Goal: Information Seeking & Learning: Learn about a topic

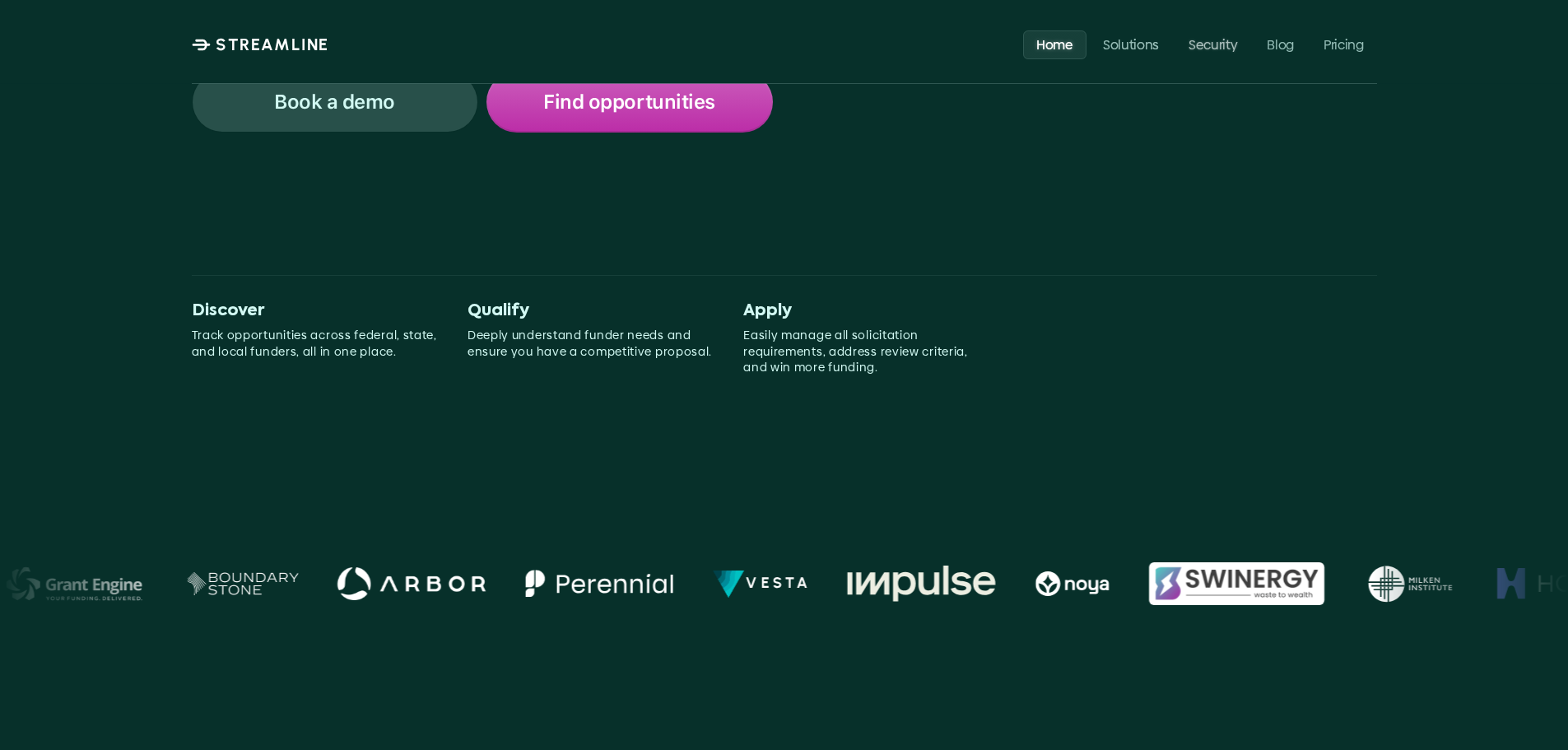
scroll to position [494, 0]
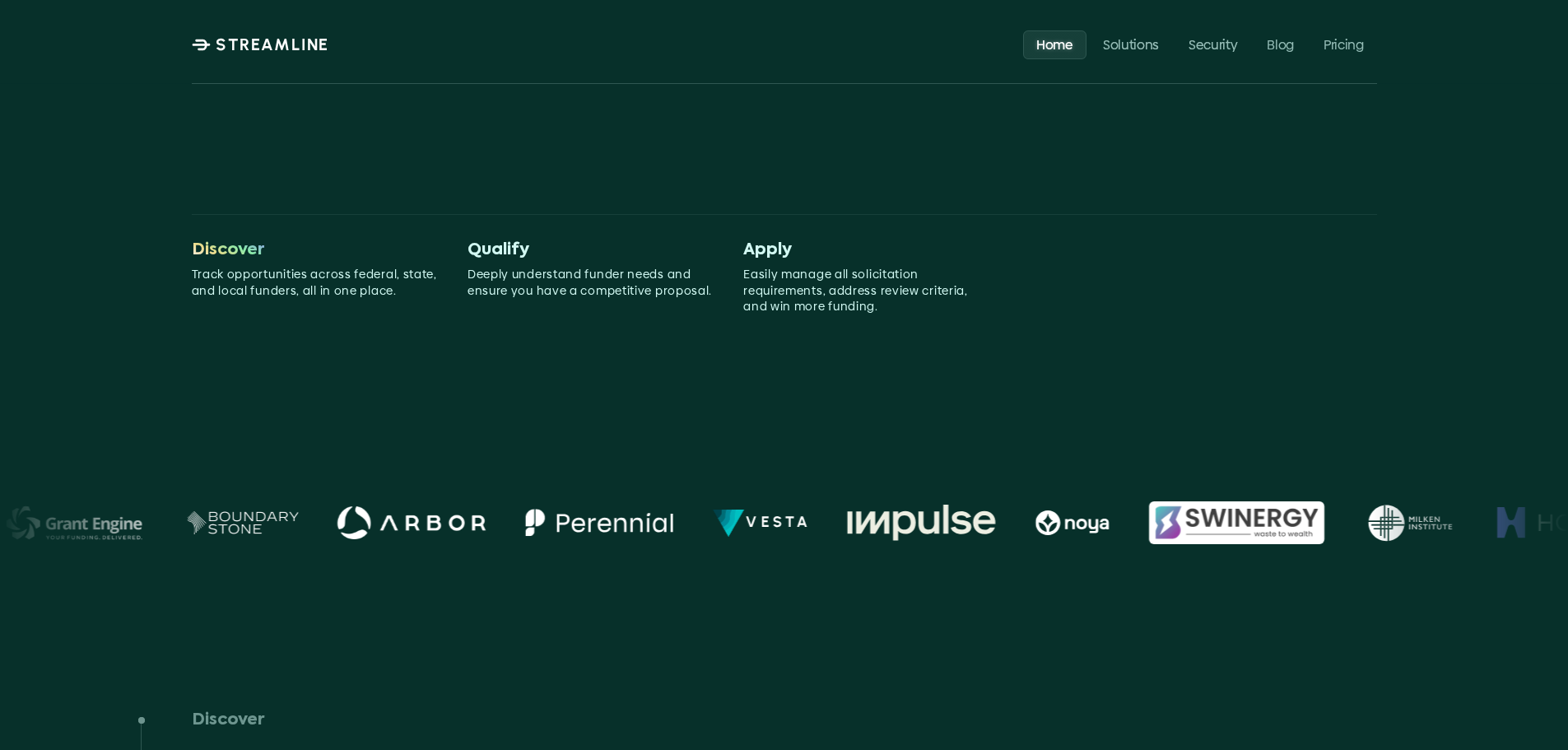
click at [236, 243] on span "Discover" at bounding box center [227, 249] width 72 height 20
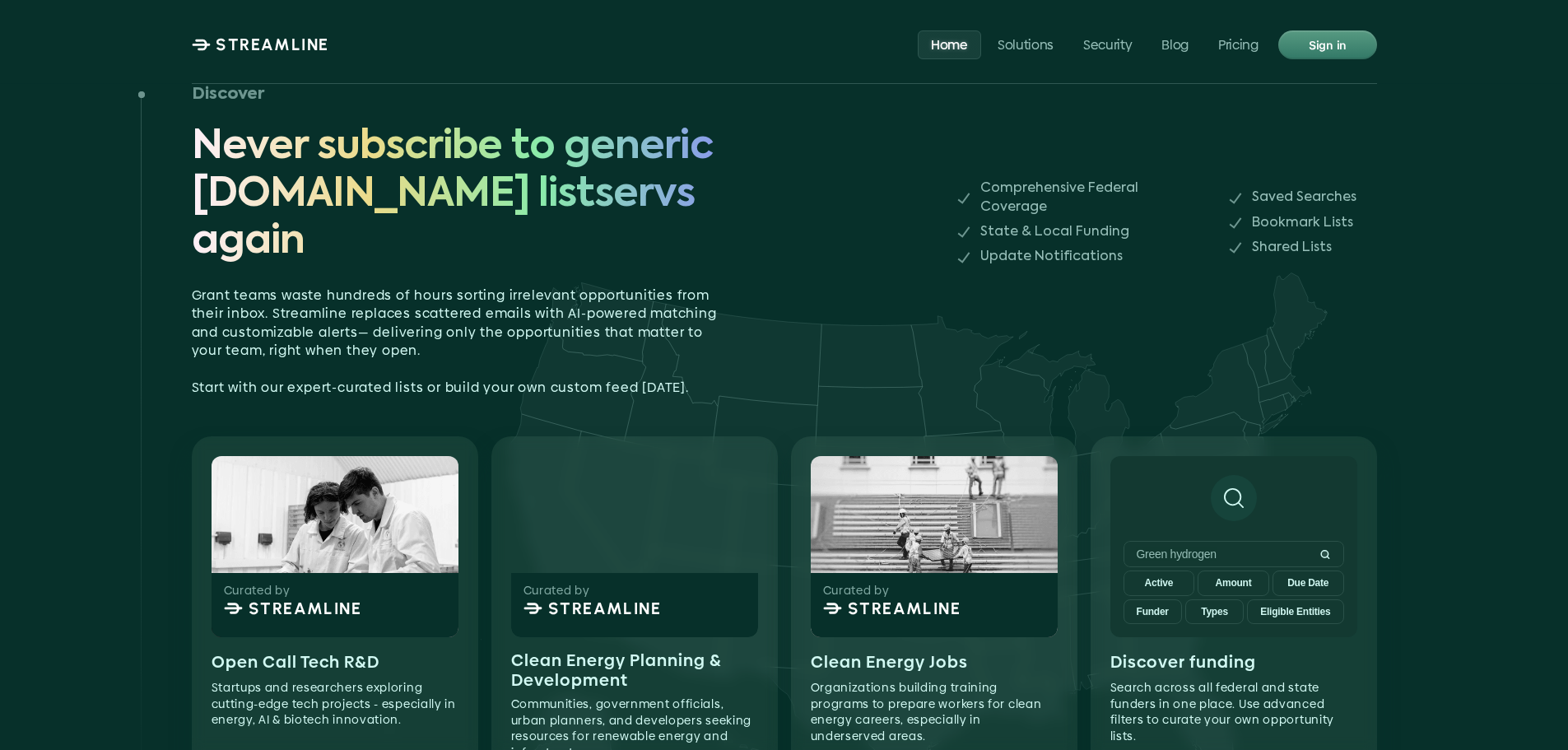
scroll to position [1071, 0]
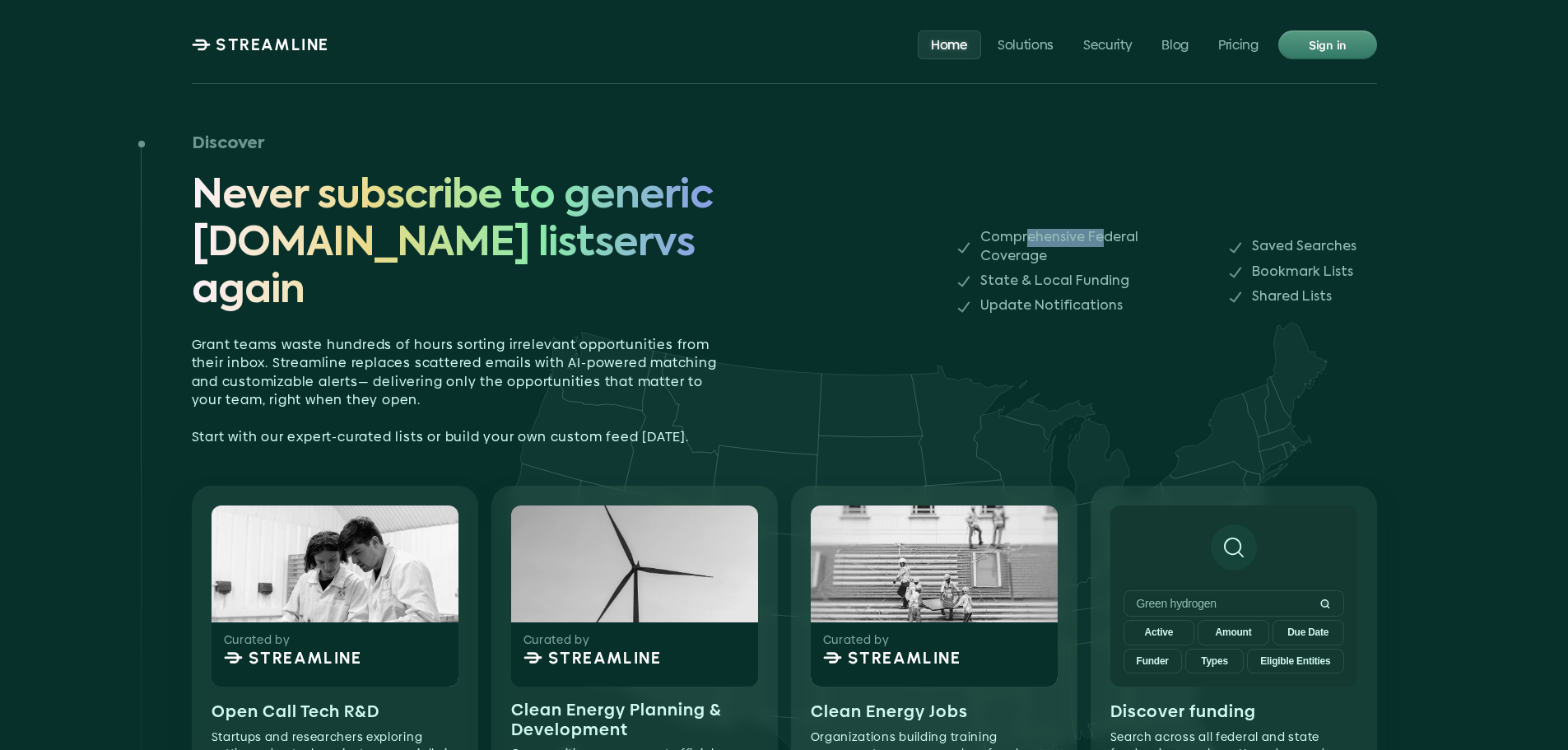
drag, startPoint x: 1097, startPoint y: 210, endPoint x: 1023, endPoint y: 203, distance: 74.3
click at [1023, 229] on p "Comprehensive Federal Coverage" at bounding box center [1091, 248] width 222 height 37
click at [1033, 272] on p "State & Local Funding" at bounding box center [1091, 281] width 222 height 18
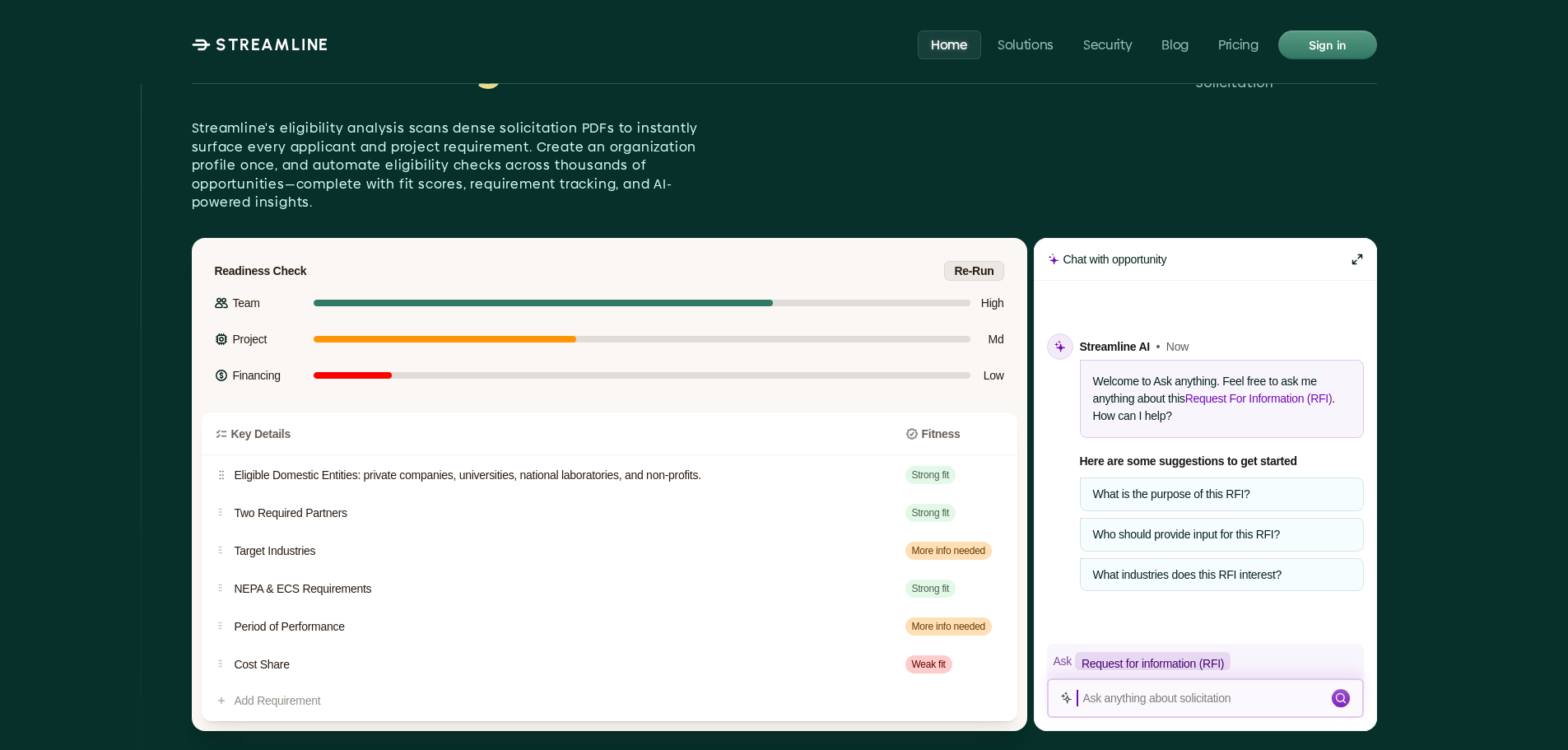
scroll to position [2058, 0]
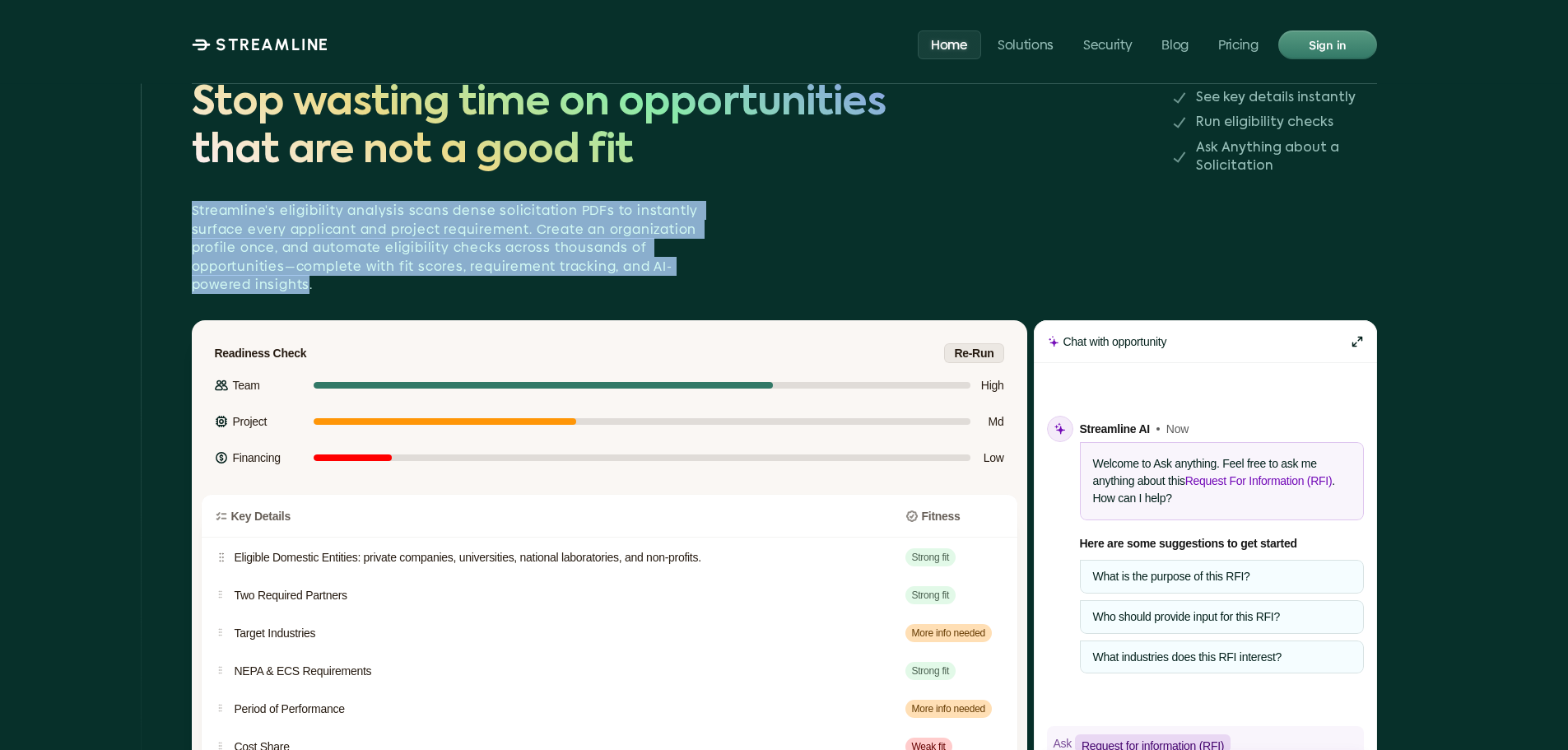
drag, startPoint x: 307, startPoint y: 235, endPoint x: 180, endPoint y: 167, distance: 144.1
click at [180, 167] on div "Qualify Stop wasting time on opportunities that are not a good fit See key deta…" at bounding box center [784, 453] width 1410 height 995
copy p "Streamline's eligibility analysis scans dense solicitation PDFs to instantly su…"
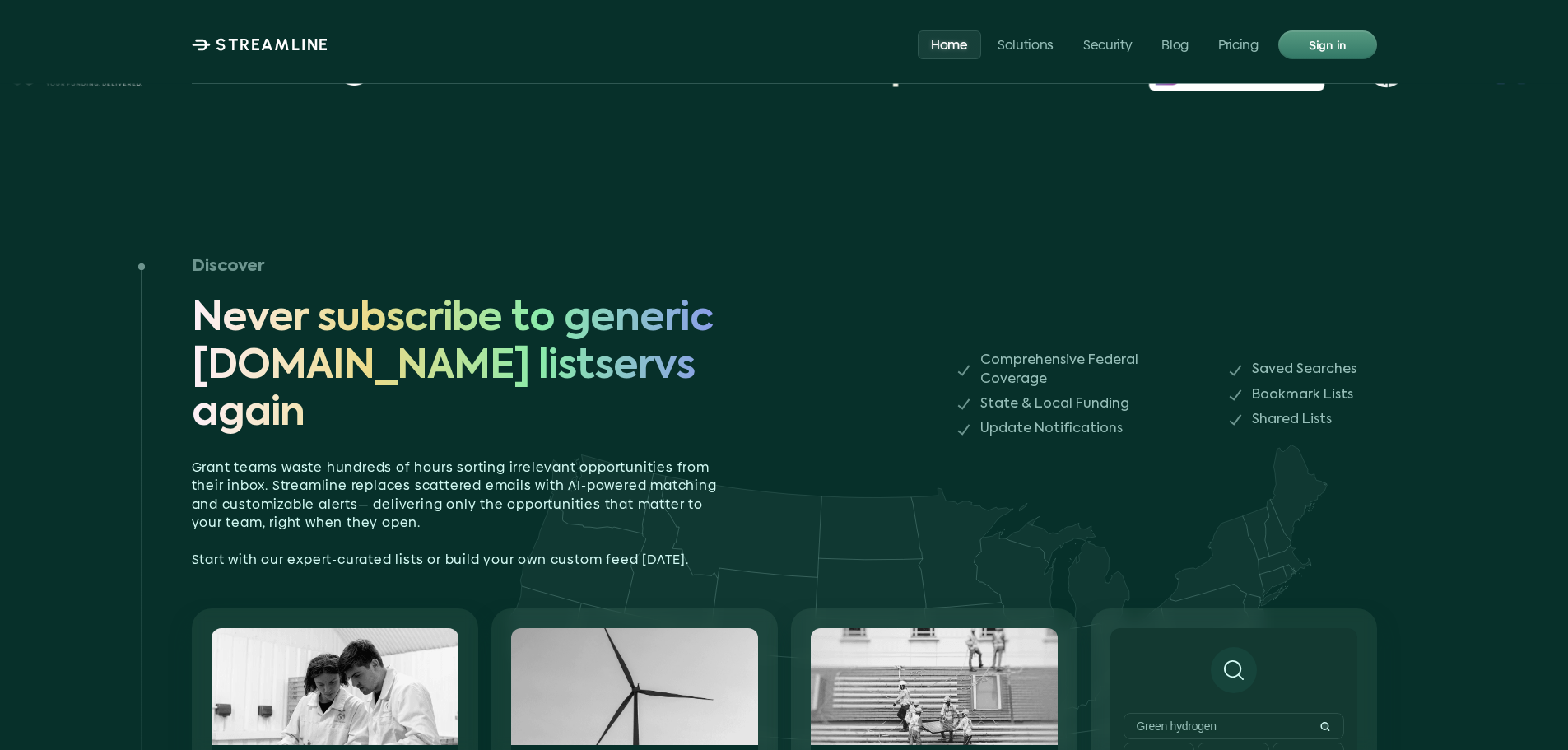
scroll to position [1071, 0]
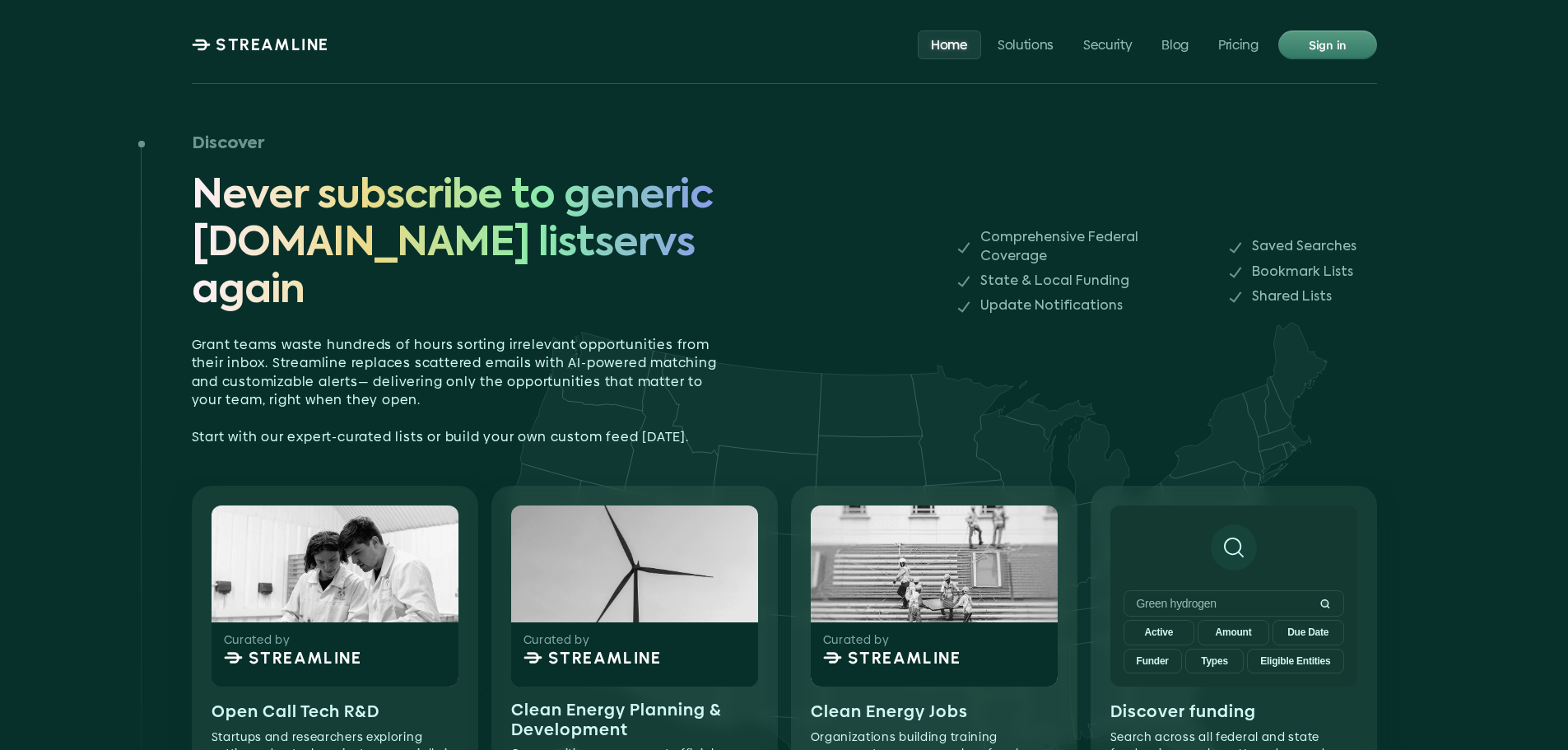
click at [402, 350] on img at bounding box center [853, 595] width 1046 height 590
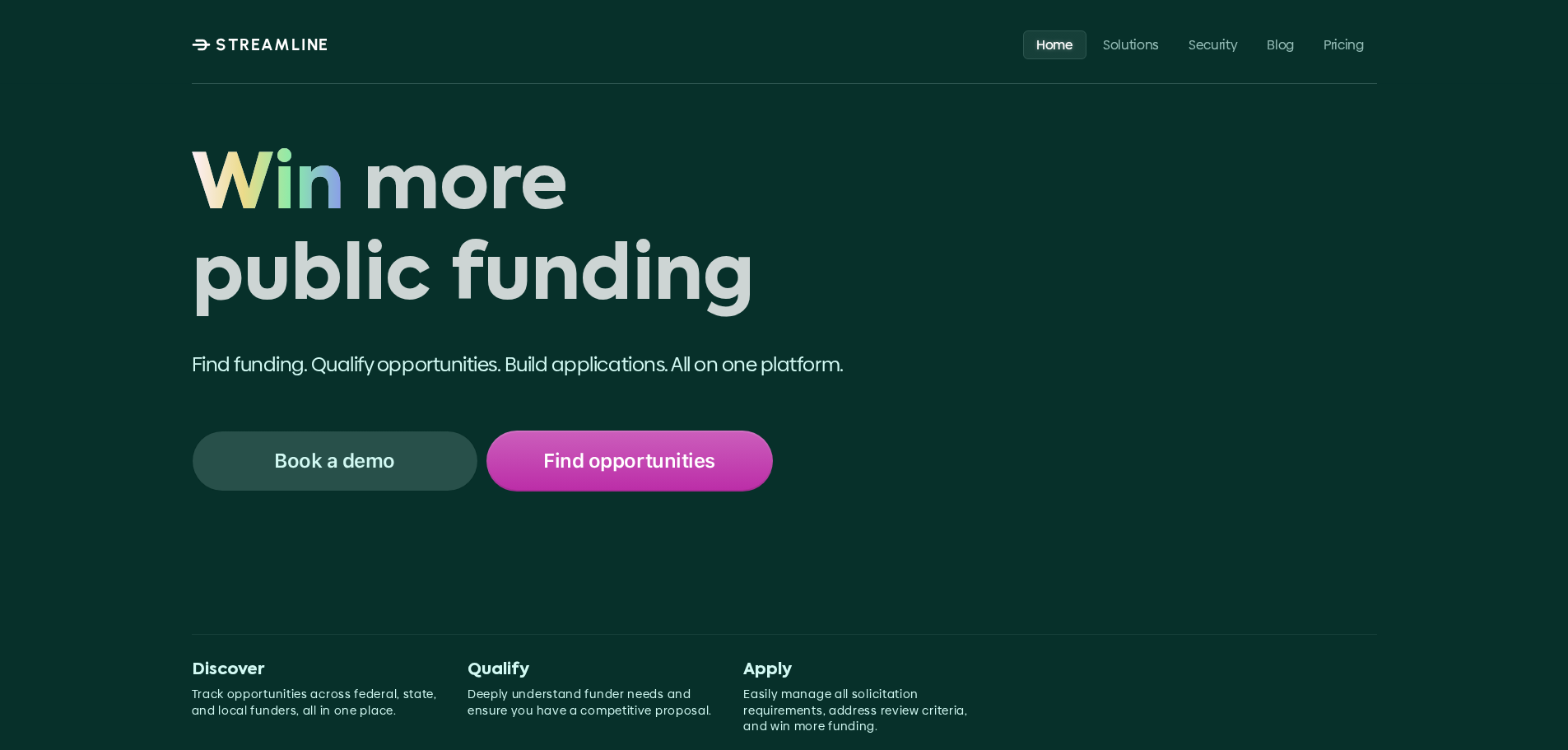
scroll to position [0, 0]
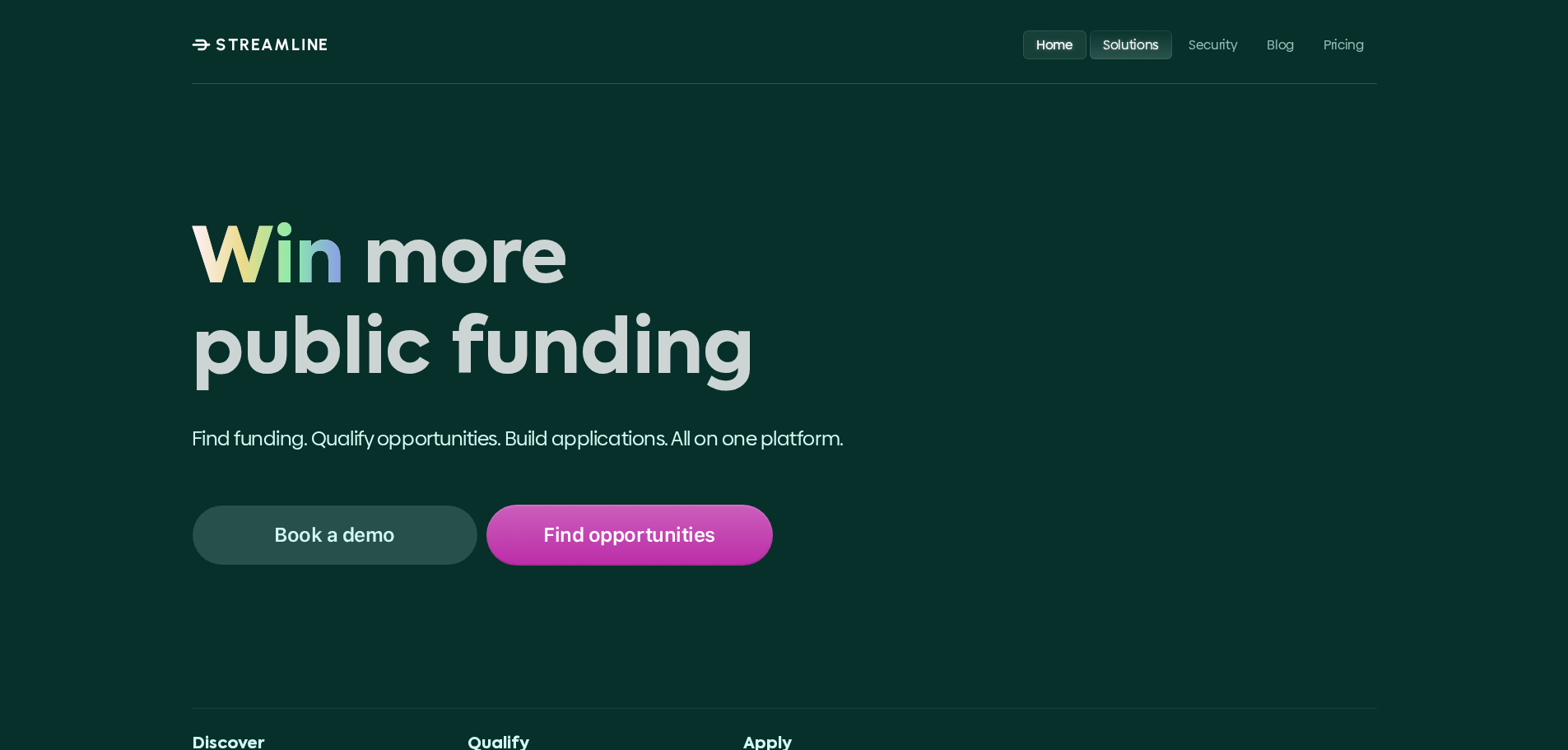
click at [1134, 39] on p "Solutions" at bounding box center [1130, 44] width 56 height 15
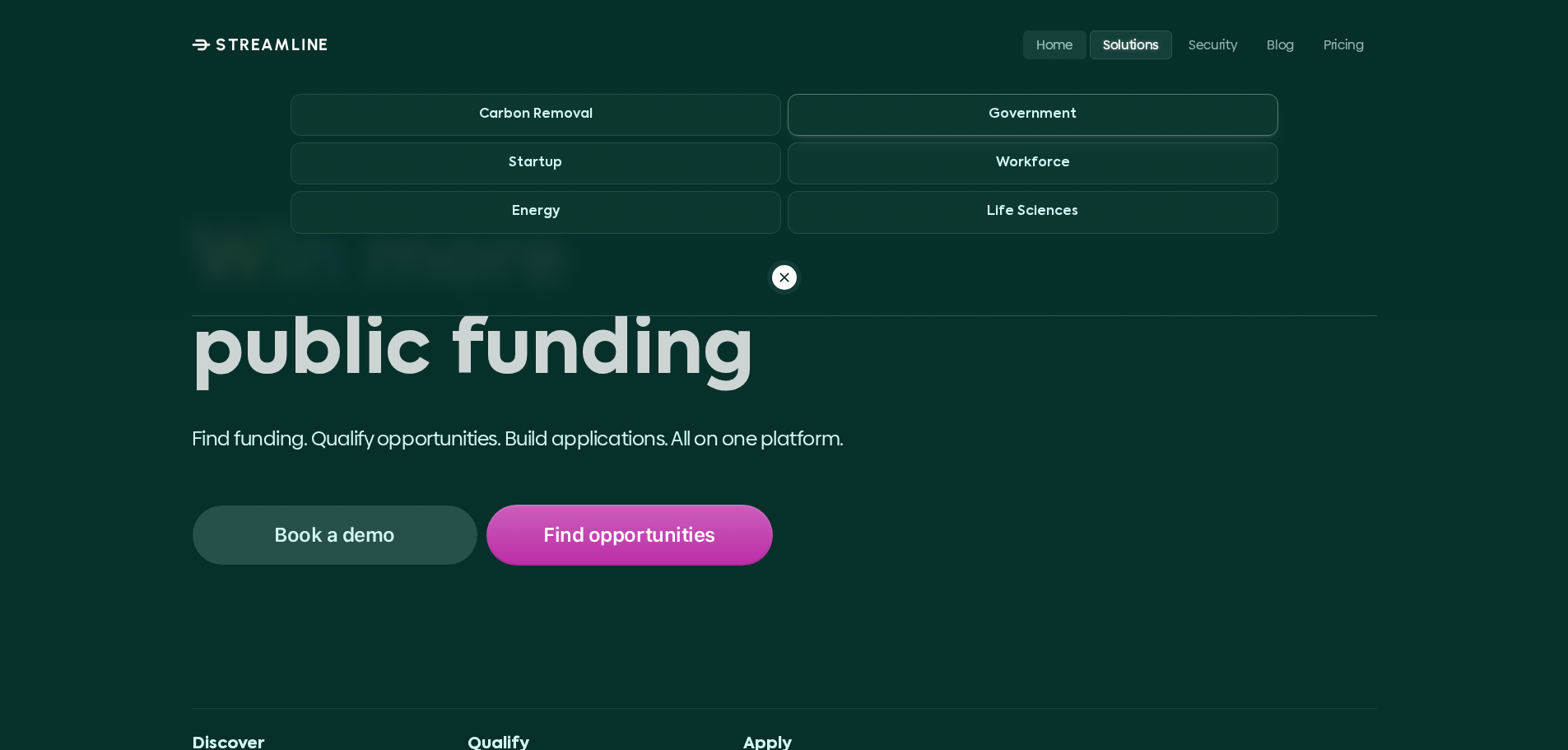
click at [990, 107] on h3 "Government" at bounding box center [1033, 115] width 88 height 15
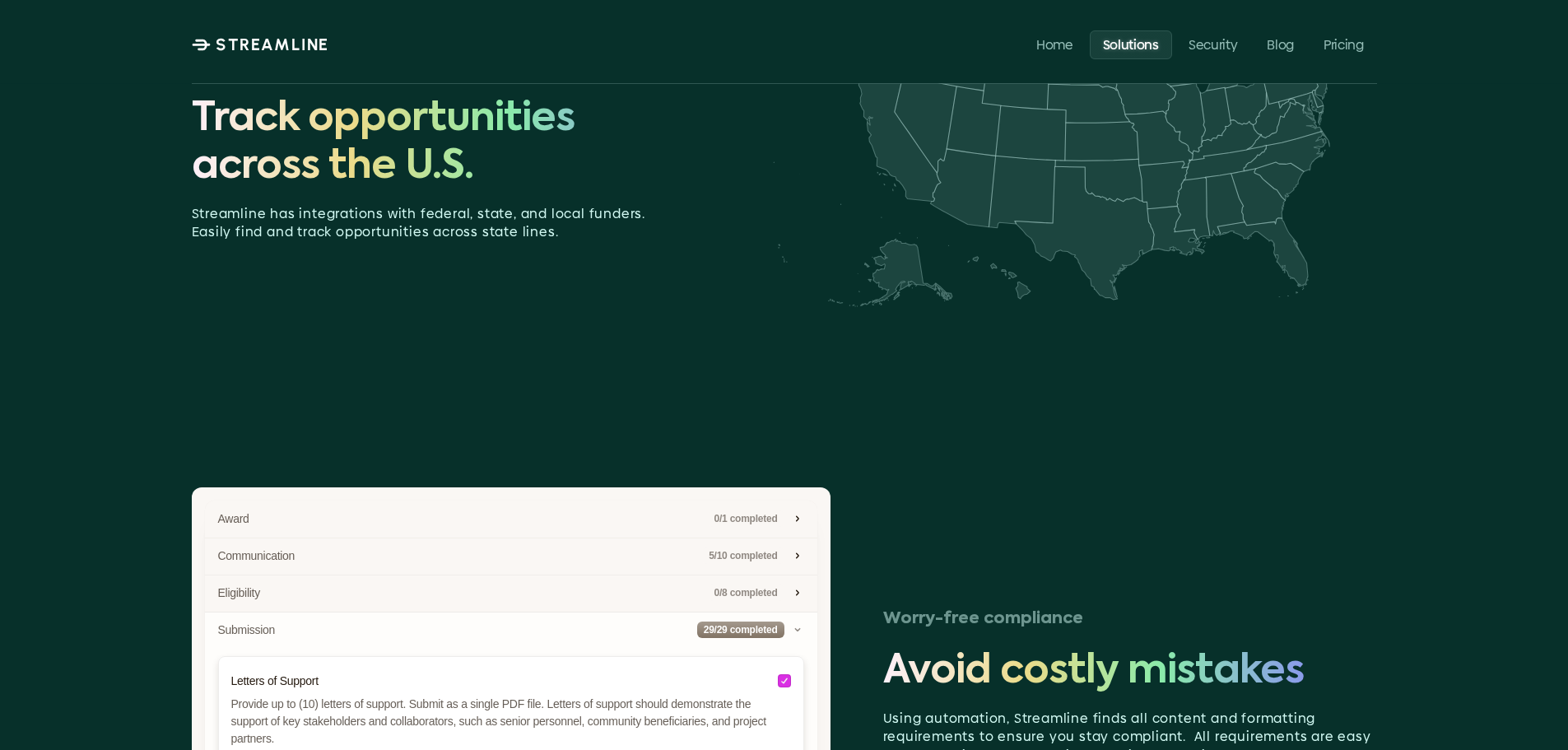
scroll to position [2141, 0]
